Goal: Find specific page/section: Find specific page/section

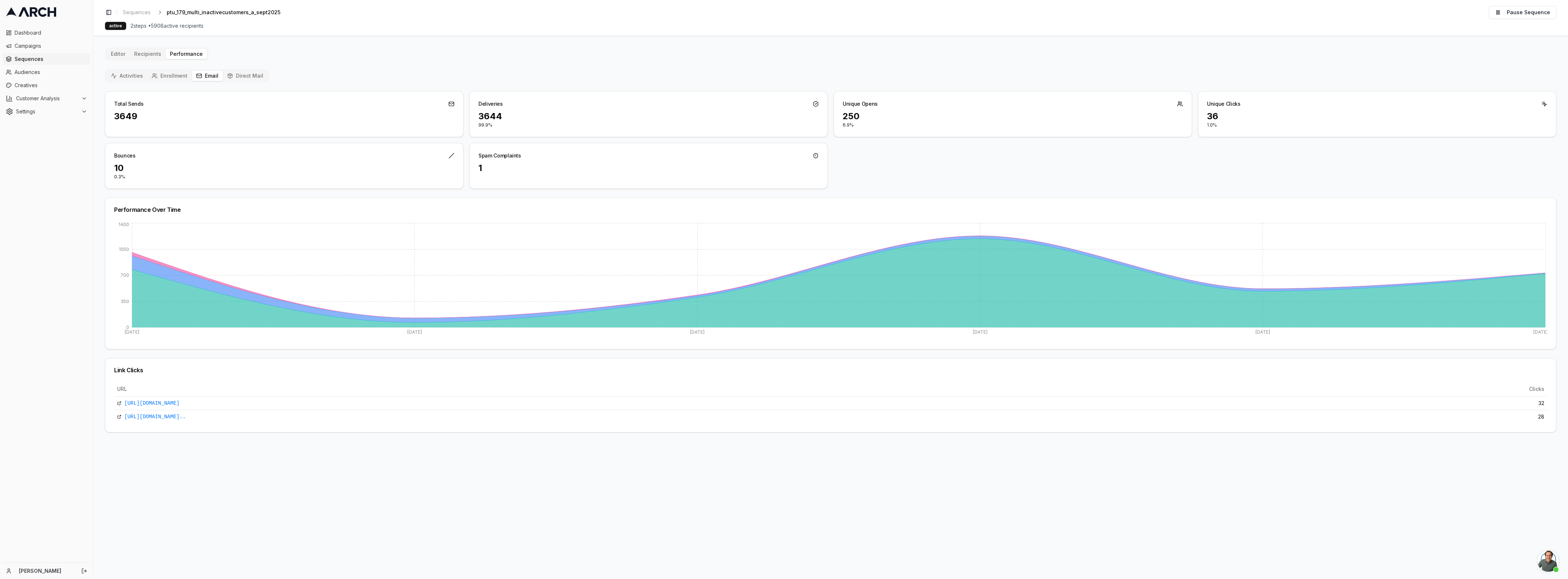
scroll to position [2617, 0]
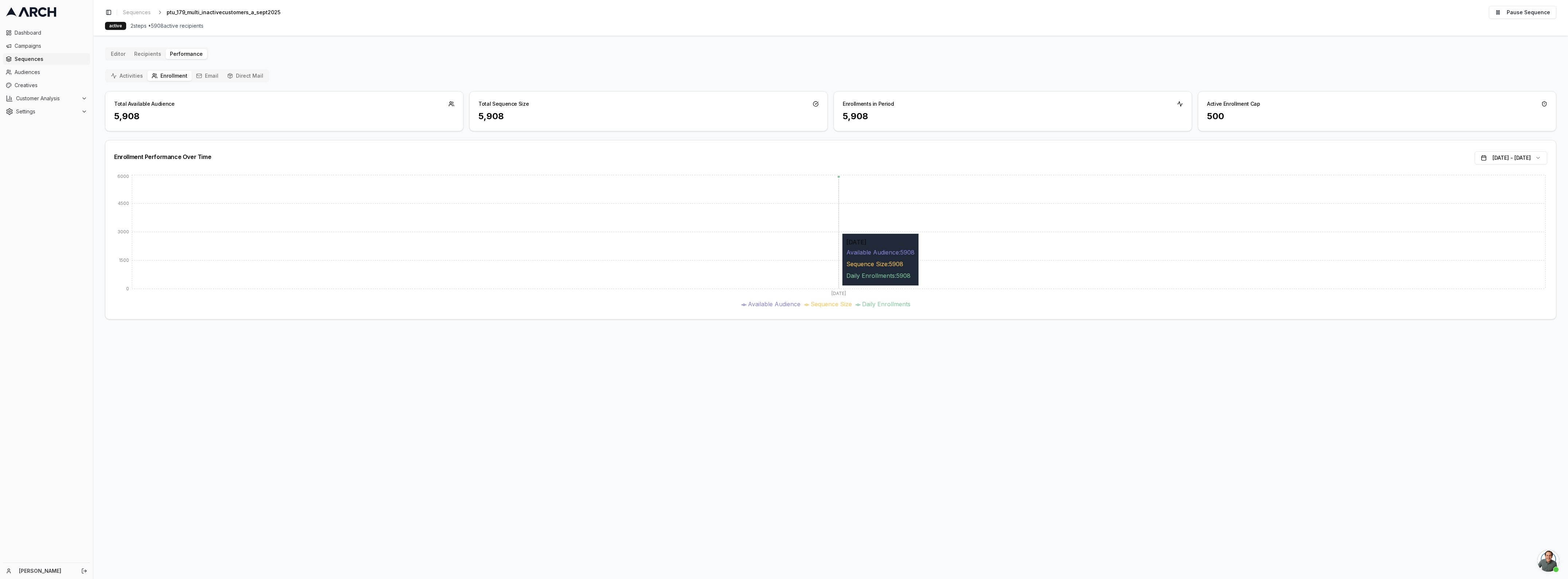
scroll to position [2617, 0]
click at [234, 77] on button "Direct Mail" at bounding box center [245, 75] width 45 height 10
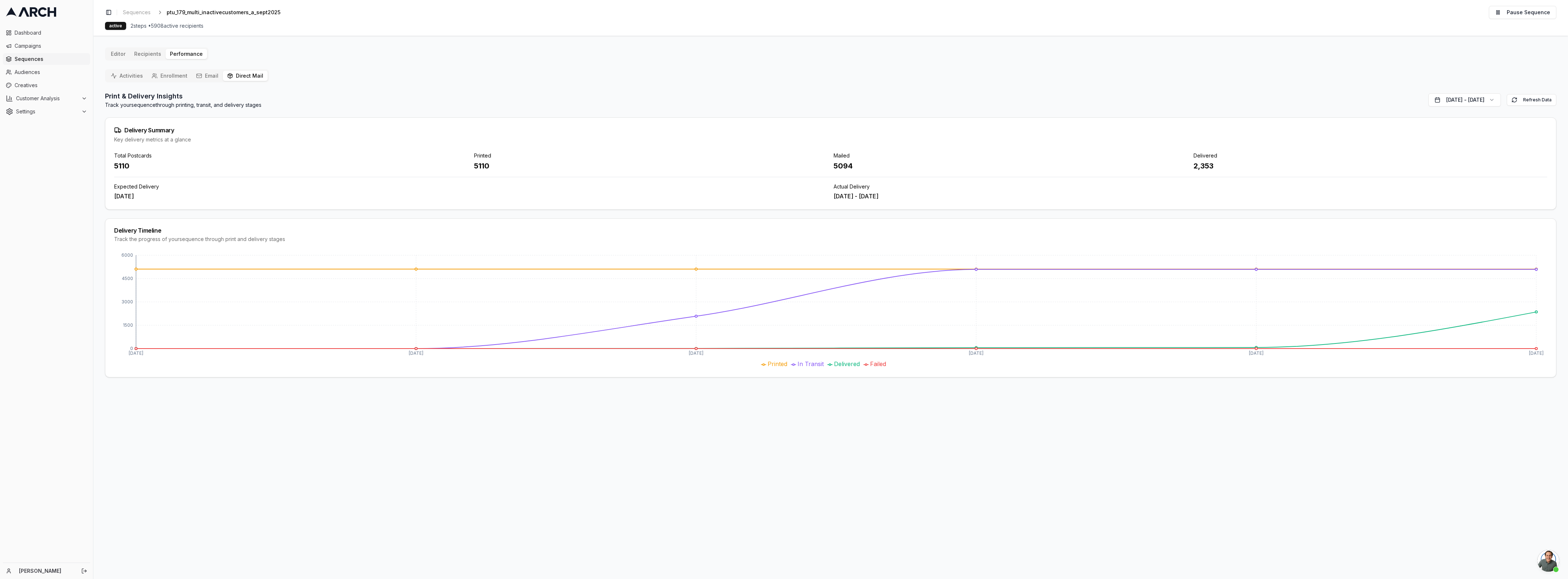
click at [197, 75] on icon "button" at bounding box center [199, 76] width 6 height 6
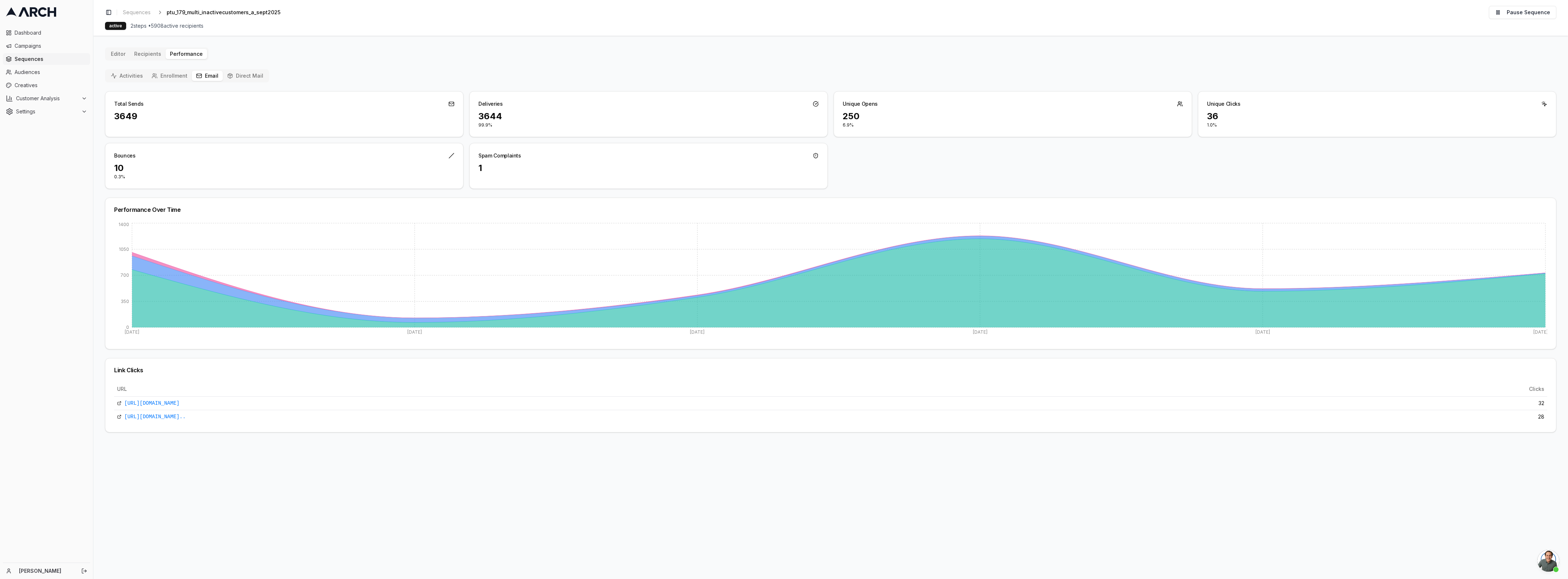
click at [170, 72] on button "Enrollment" at bounding box center [169, 75] width 44 height 10
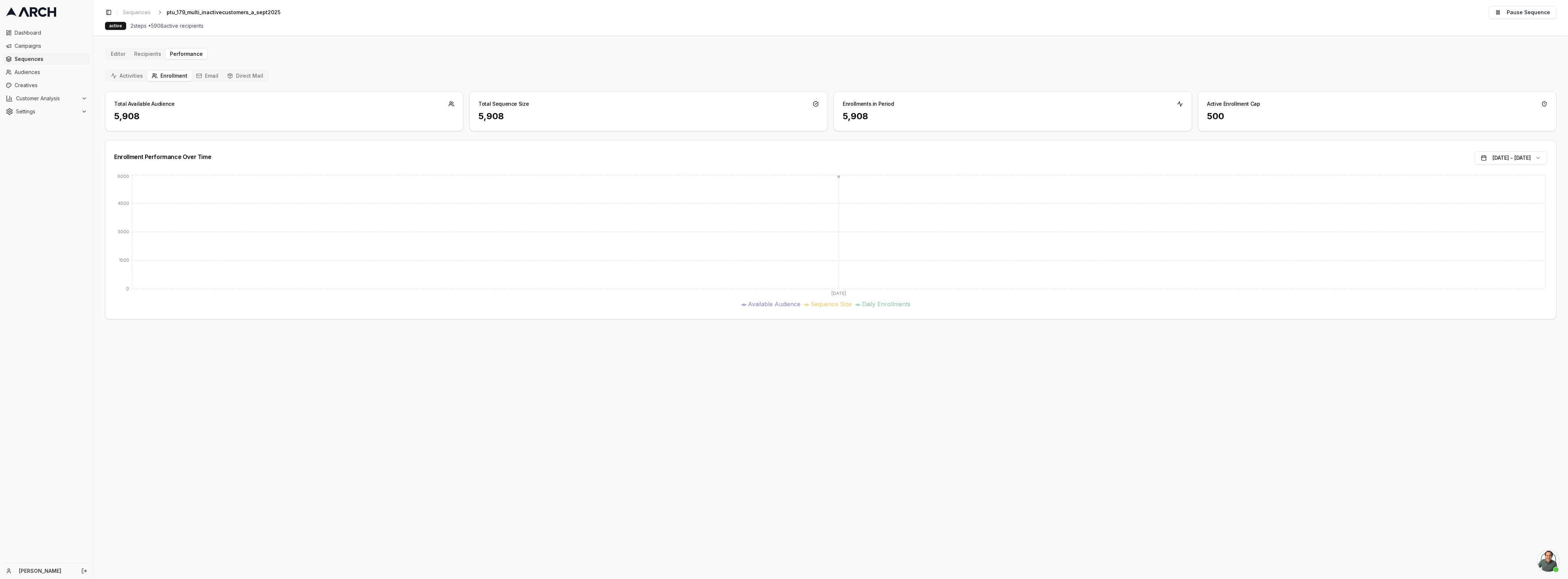
click at [133, 83] on div "Activities Enrollment Email Direct Mail Total Available Audience 5,908 Total Se…" at bounding box center [831, 194] width 1451 height 250
click at [133, 77] on button "Activities" at bounding box center [127, 75] width 41 height 10
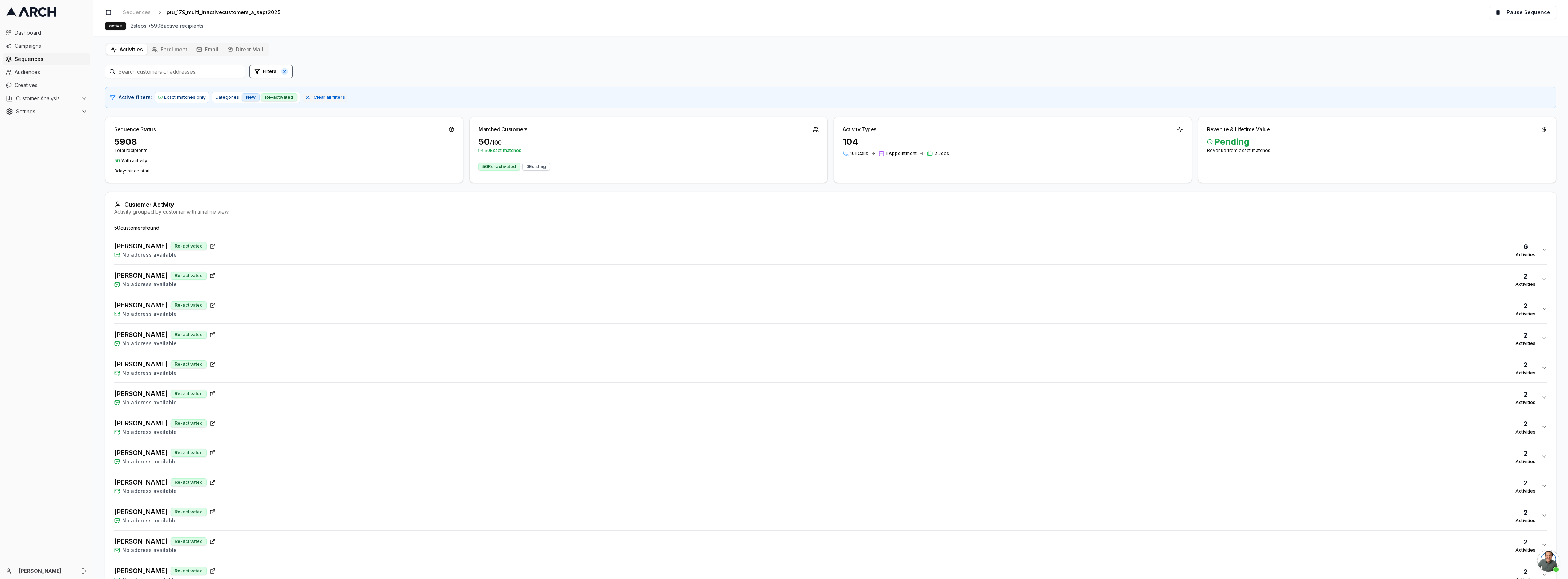
scroll to position [0, 0]
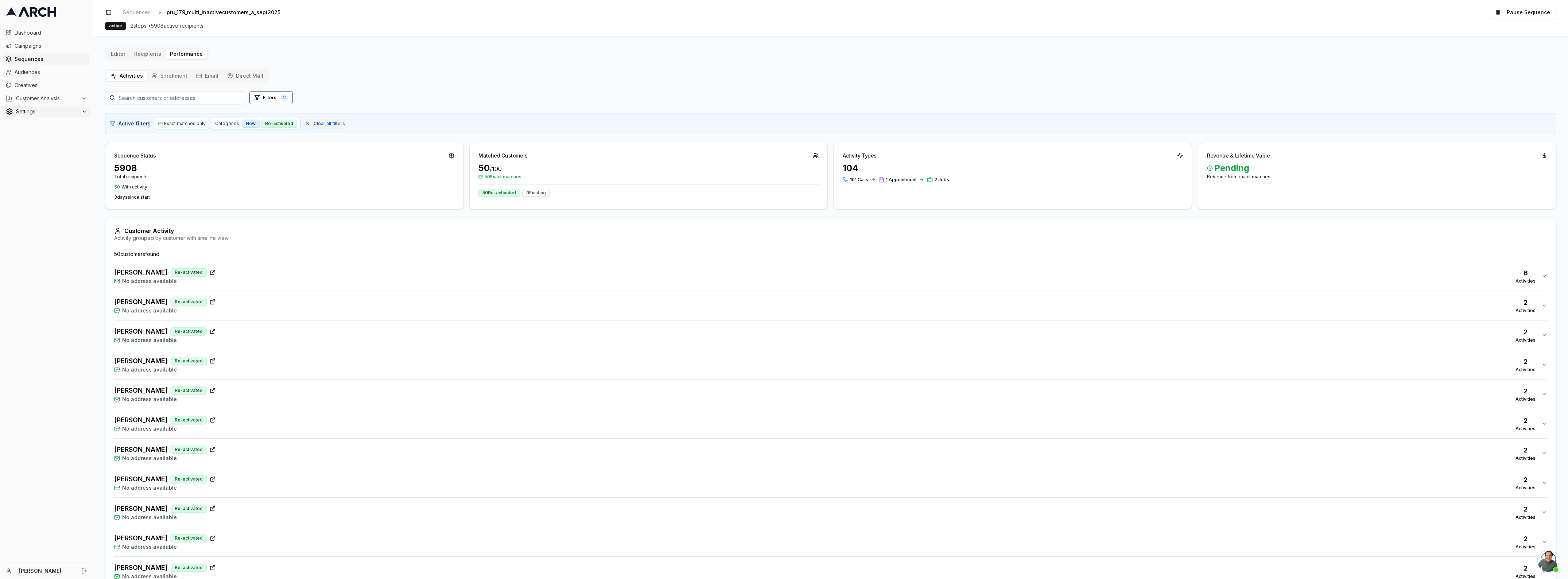
click at [28, 111] on span "Settings" at bounding box center [47, 111] width 62 height 7
click at [32, 95] on span "Customer Analysis" at bounding box center [47, 99] width 62 height 7
click at [19, 55] on link "Sequences" at bounding box center [46, 58] width 87 height 12
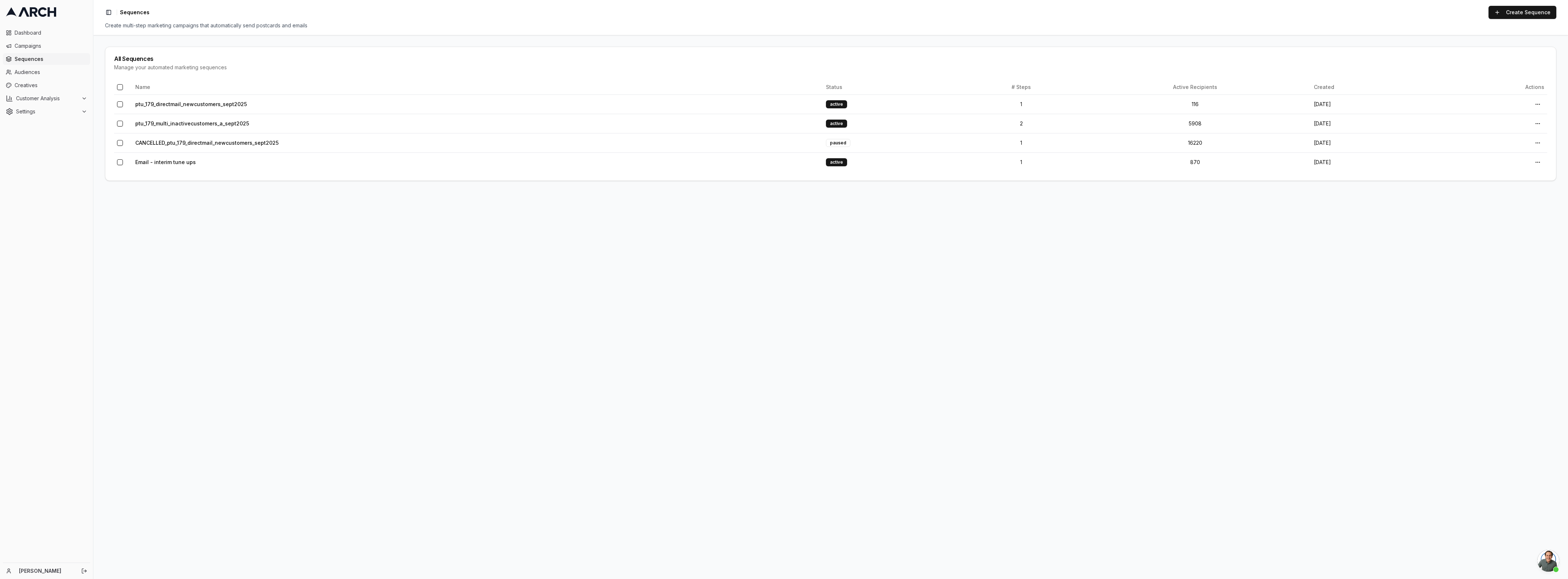
scroll to position [2617, 0]
click at [174, 105] on link "ptu_179_directmail_newcustomers_sept2025" at bounding box center [191, 104] width 111 height 6
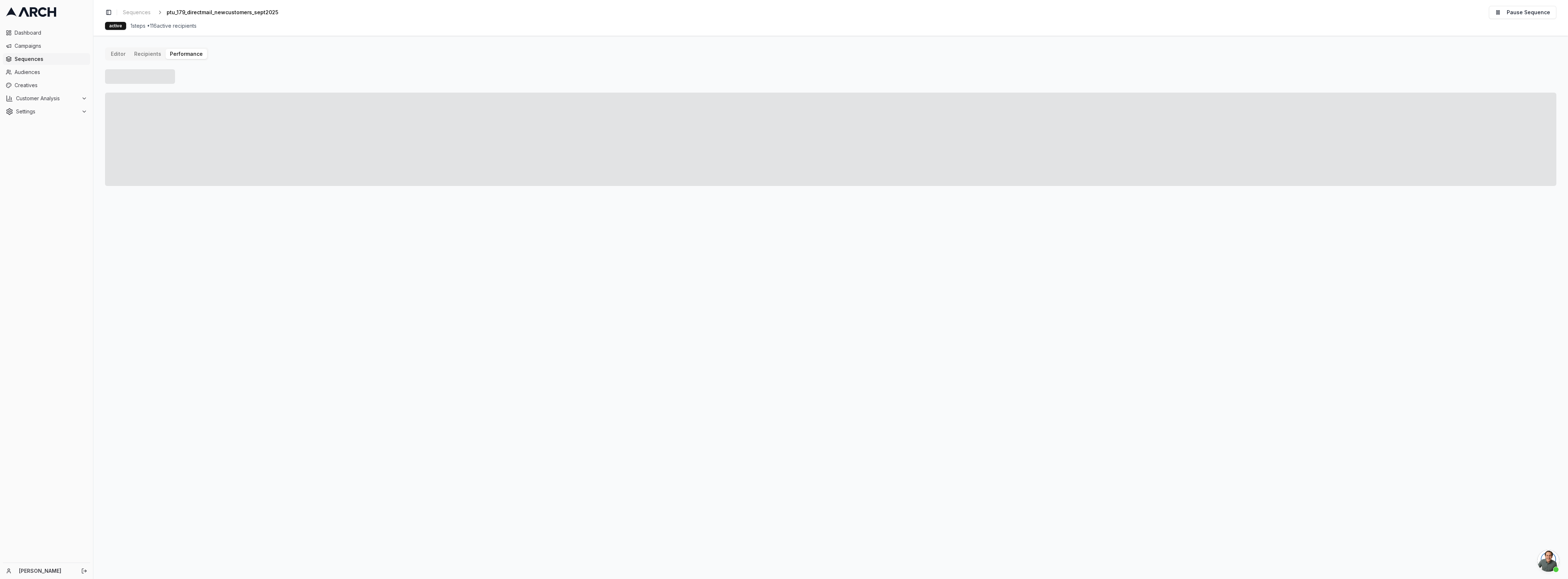
click at [177, 51] on button "Performance" at bounding box center [186, 54] width 41 height 10
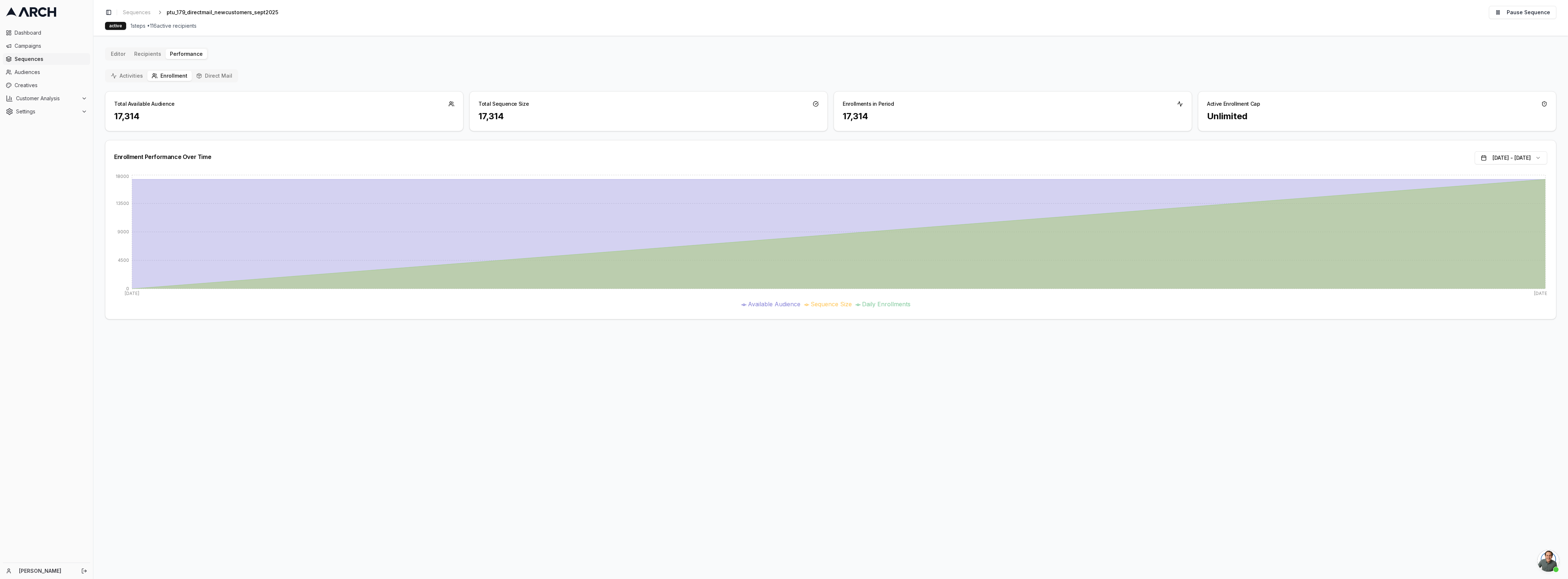
click at [202, 78] on button "Direct Mail" at bounding box center [214, 75] width 45 height 10
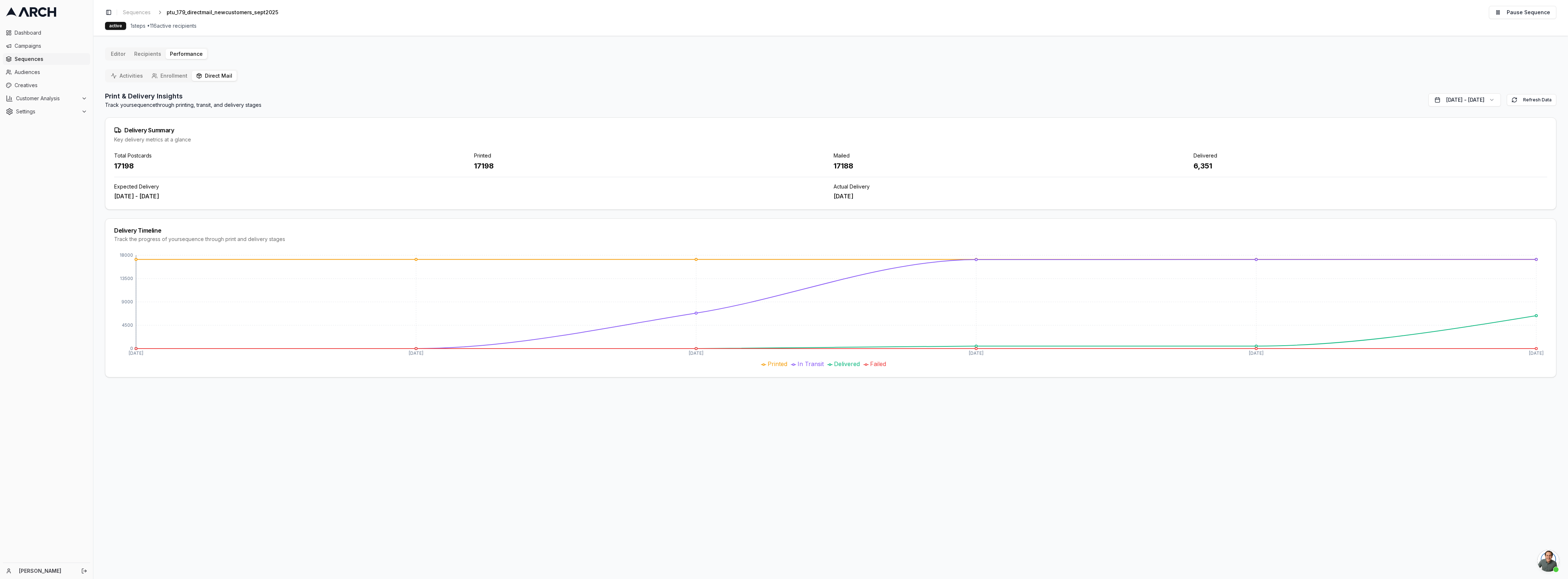
click at [110, 71] on button "Activities" at bounding box center [127, 75] width 41 height 10
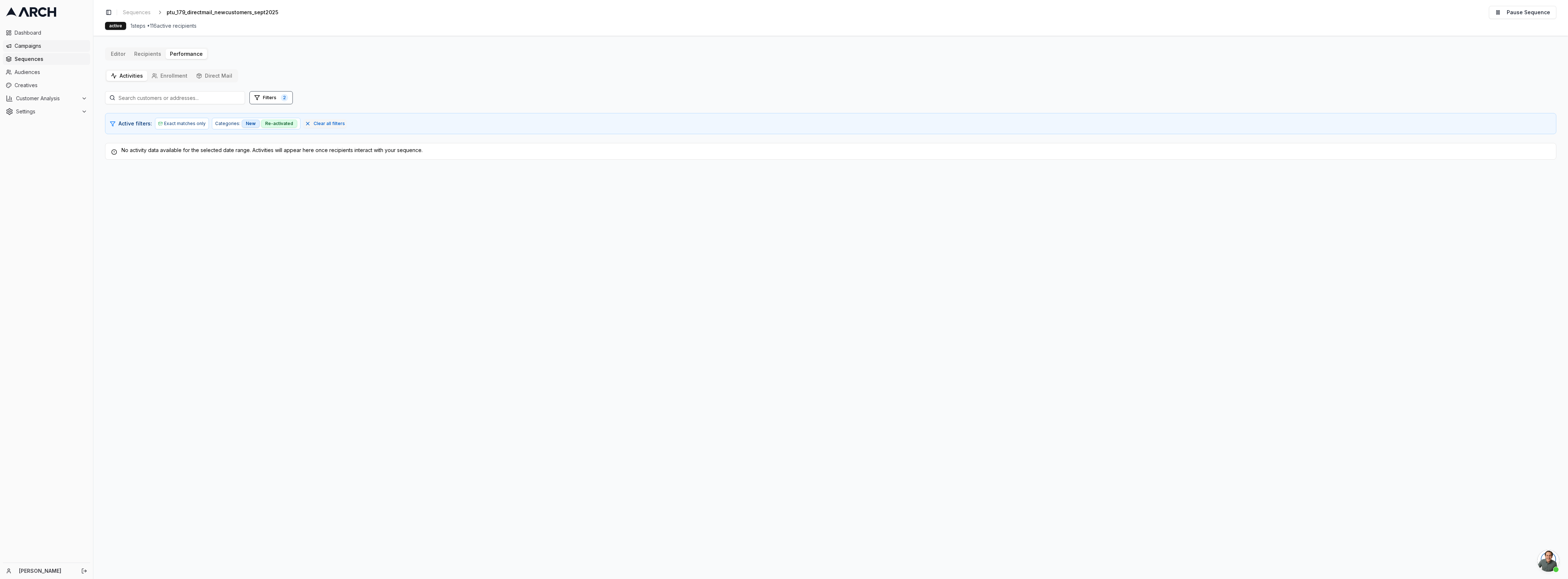
click at [23, 51] on link "Campaigns" at bounding box center [46, 46] width 87 height 12
